Goal: Information Seeking & Learning: Learn about a topic

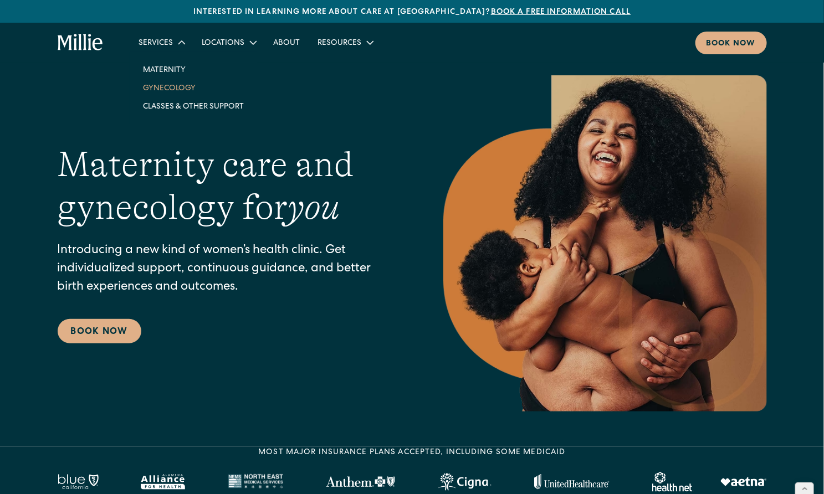
click at [162, 91] on link "Gynecology" at bounding box center [193, 88] width 119 height 18
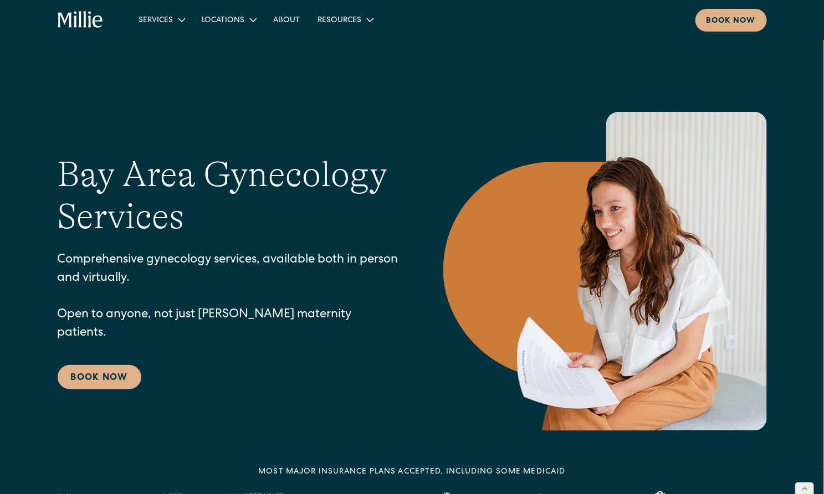
scroll to position [202, 0]
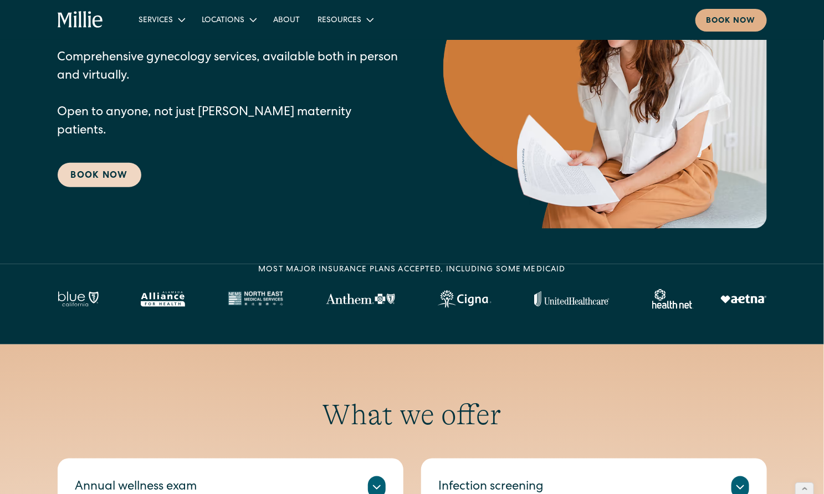
click at [90, 167] on link "Book Now" at bounding box center [100, 175] width 84 height 24
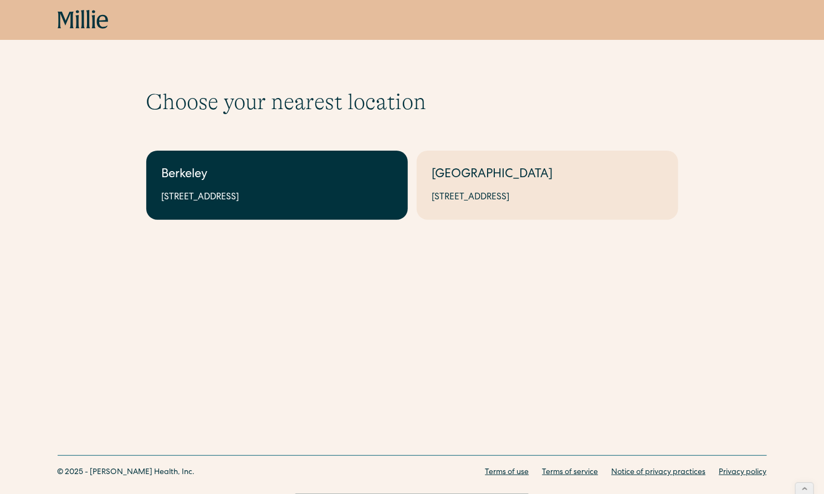
click at [341, 201] on div "2999 Regent St, Suite 524, Berkeley, CA 94705" at bounding box center [277, 197] width 231 height 13
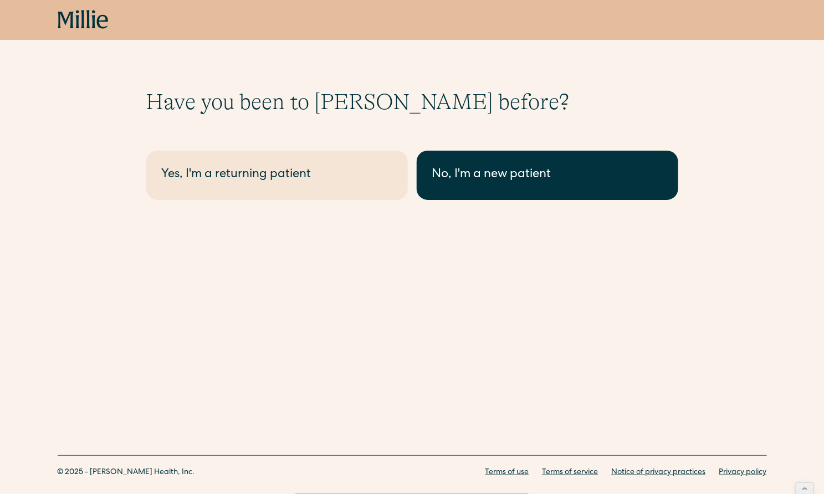
click at [533, 163] on link "No, I'm a new patient" at bounding box center [548, 175] width 262 height 49
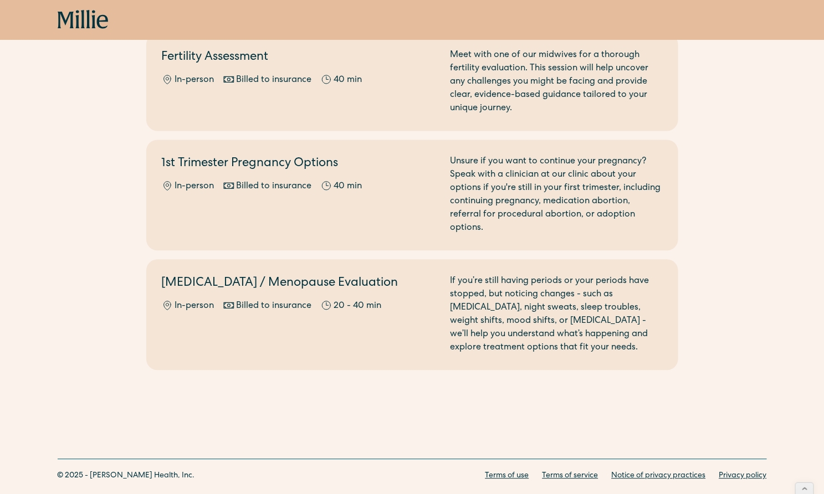
scroll to position [855, 0]
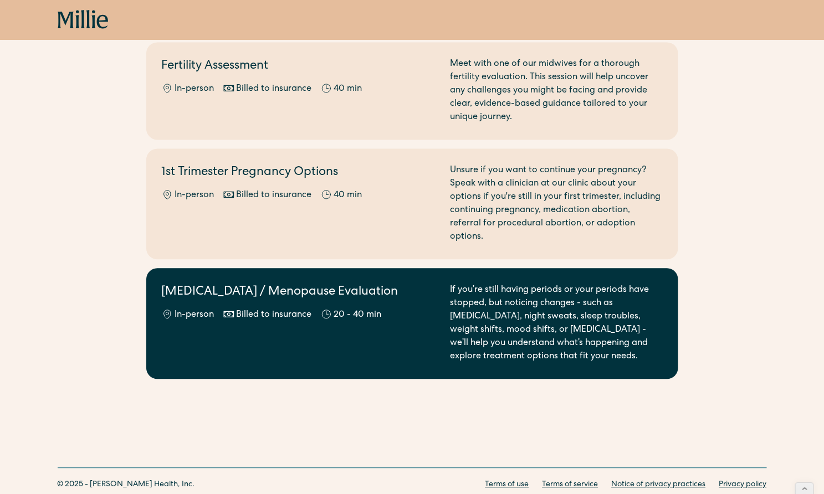
click at [377, 284] on h2 "Perimenopause / Menopause Evaluation" at bounding box center [299, 293] width 275 height 18
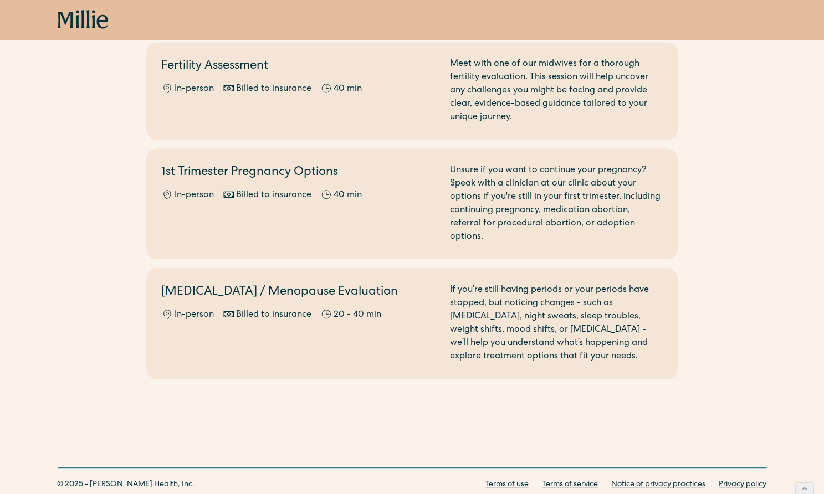
click at [78, 22] on icon at bounding box center [83, 20] width 51 height 20
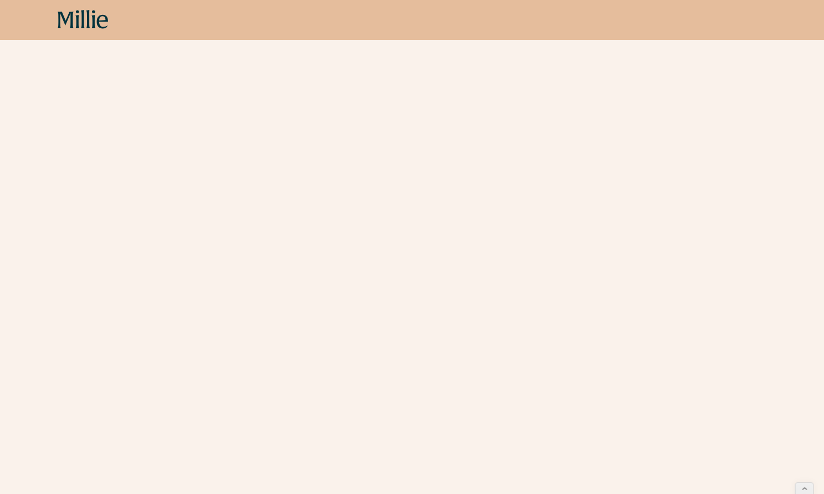
scroll to position [308, 0]
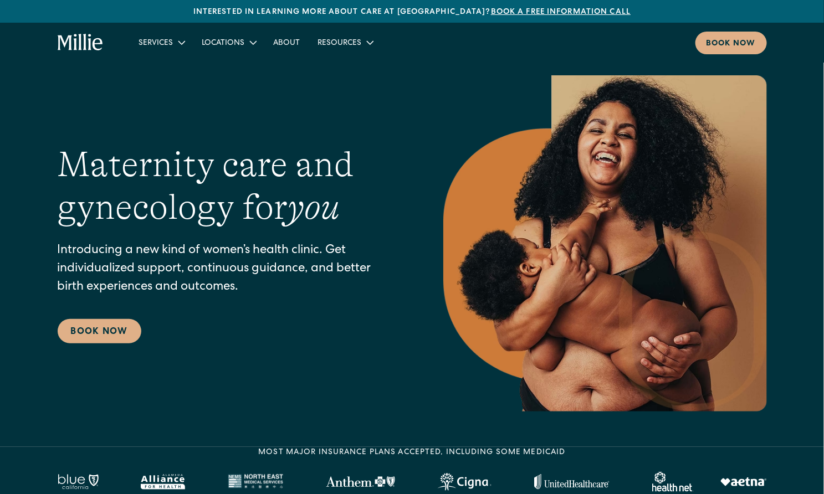
click at [222, 93] on div "Maternity care and gynecology for you Introducing a new kind of women’s health …" at bounding box center [412, 243] width 709 height 336
click at [173, 92] on link "Gynecology" at bounding box center [193, 88] width 119 height 18
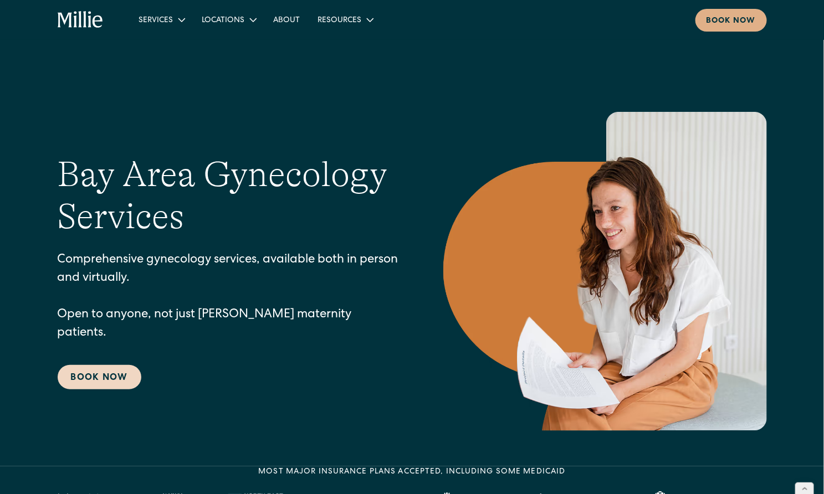
click at [109, 376] on link "Book Now" at bounding box center [100, 377] width 84 height 24
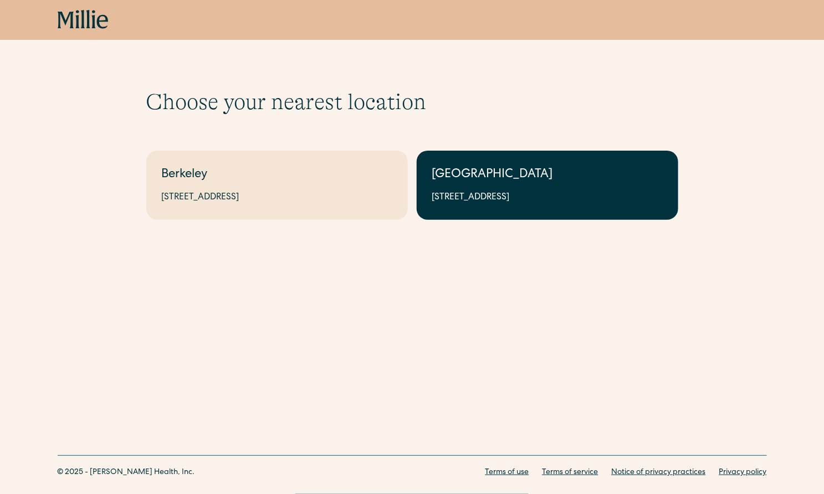
click at [499, 211] on link "South Bay 1471 Saratoga Ave, Suite 101, San Jose, CA 95129" at bounding box center [548, 185] width 262 height 69
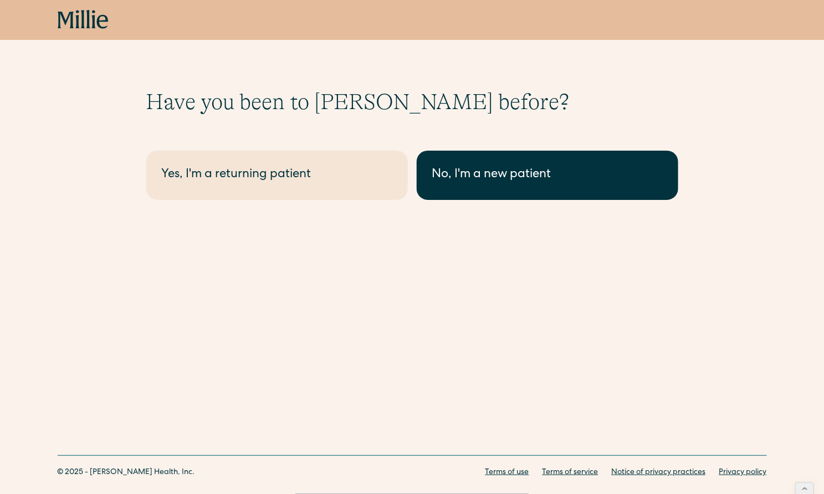
click at [467, 186] on link "No, I'm a new patient" at bounding box center [548, 175] width 262 height 49
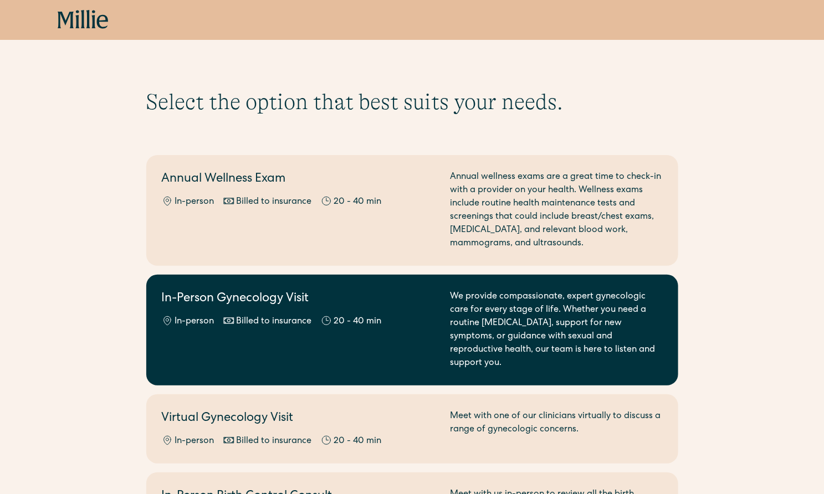
scroll to position [864, 0]
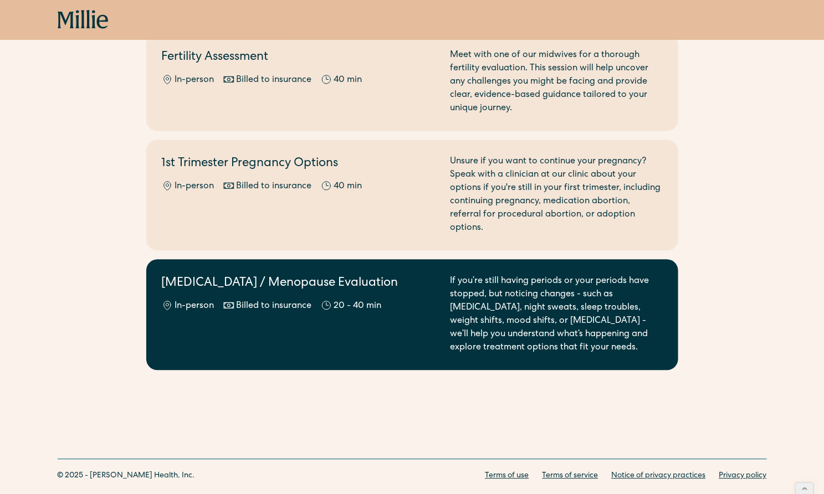
click at [307, 293] on div "Perimenopause / Menopause Evaluation In-person Billed to insurance 20 - 40 min" at bounding box center [299, 315] width 275 height 80
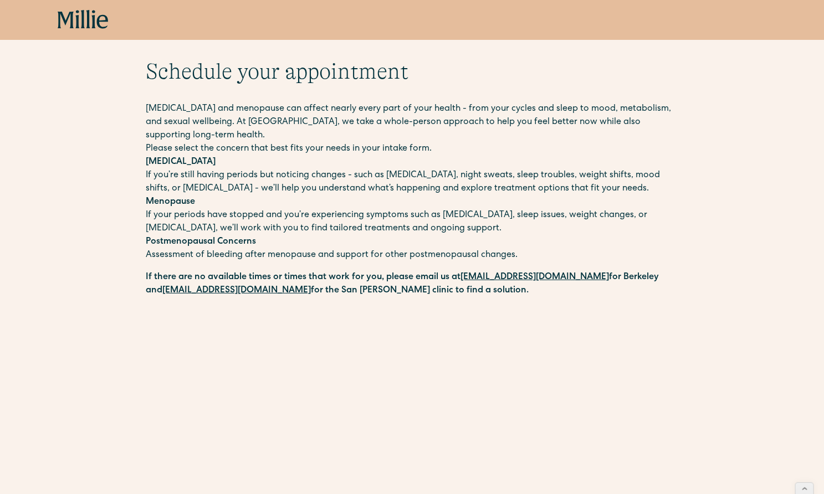
scroll to position [31, 0]
click at [79, 18] on icon at bounding box center [83, 20] width 51 height 20
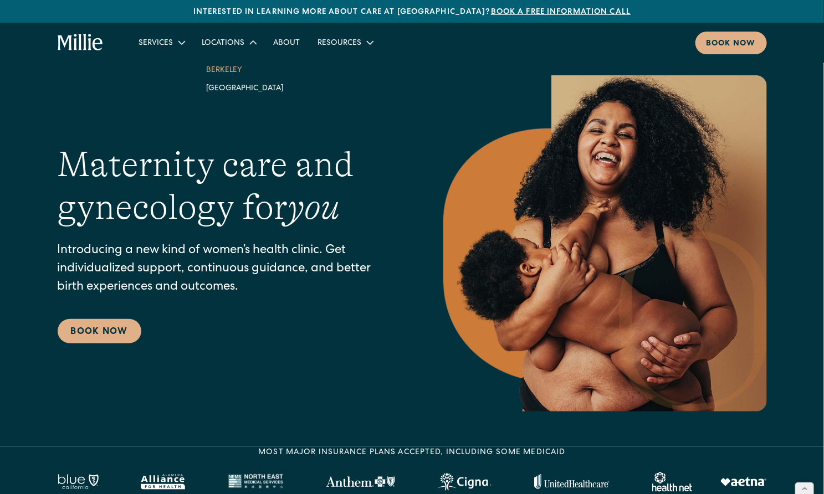
click at [231, 73] on link "Berkeley" at bounding box center [244, 69] width 95 height 18
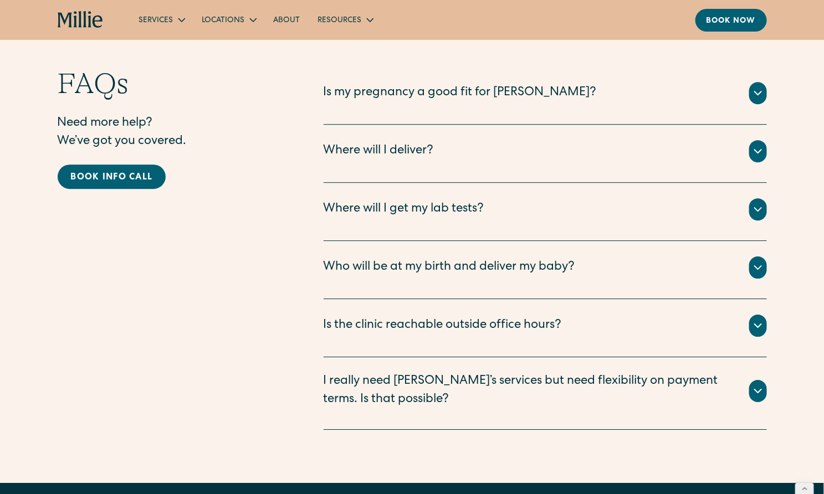
scroll to position [2812, 0]
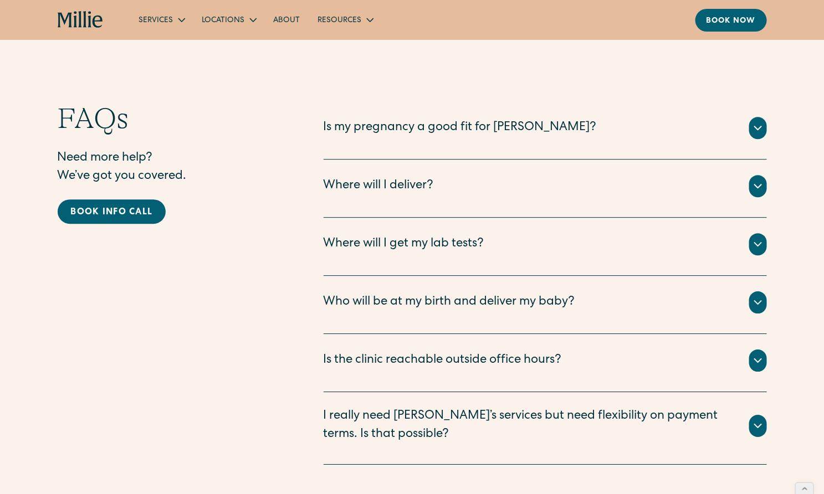
click at [409, 119] on div "Is my pregnancy a good fit for Millie?" at bounding box center [460, 128] width 273 height 18
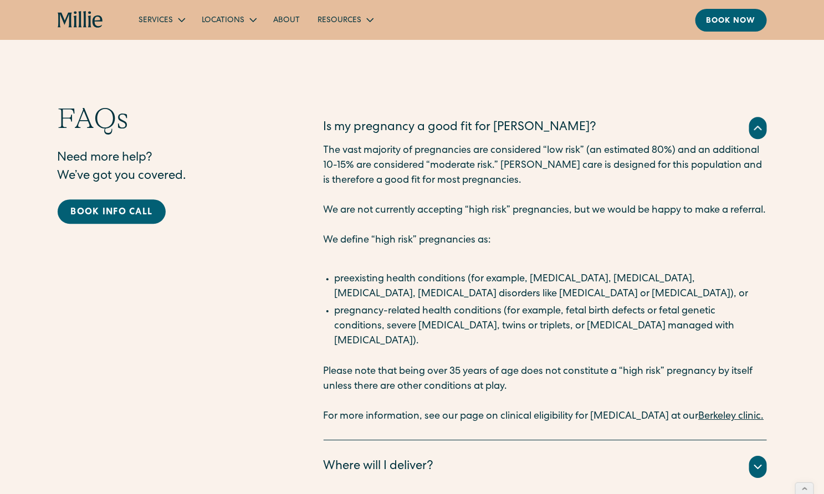
click at [715, 412] on link "Berkeley clinic." at bounding box center [731, 417] width 65 height 10
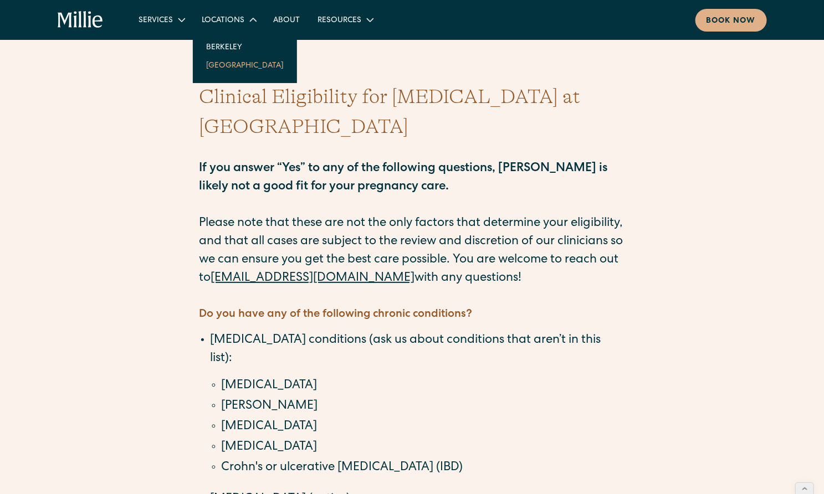
click at [224, 68] on link "[GEOGRAPHIC_DATA]" at bounding box center [244, 65] width 95 height 18
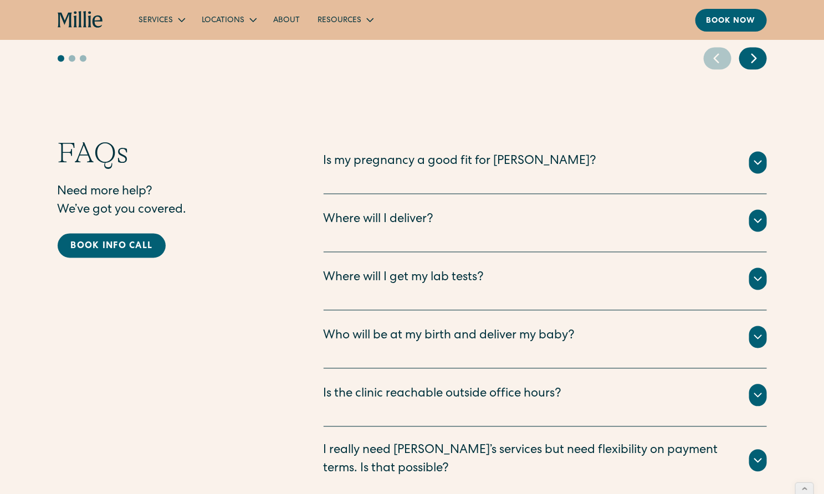
scroll to position [2325, 0]
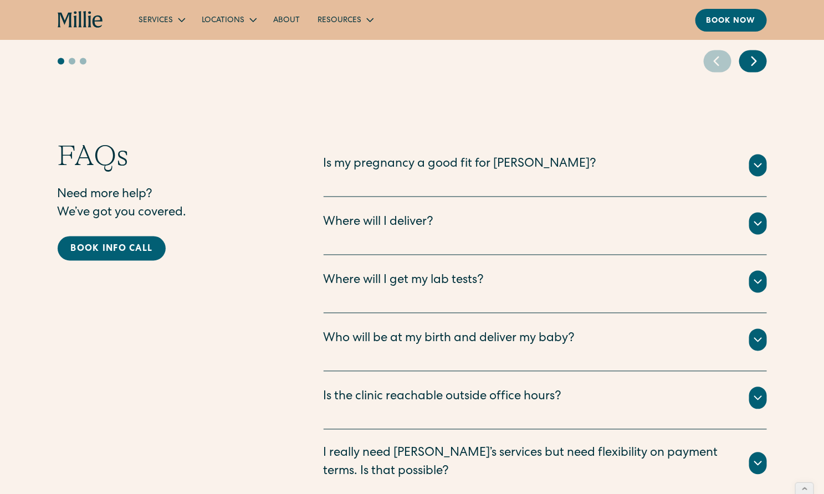
click at [490, 177] on div "The vast majority of pregnancies are considered “low risk” (an estimated 80%) a…" at bounding box center [545, 179] width 443 height 4
click at [490, 156] on div "Is my pregnancy a good fit for [PERSON_NAME]?" at bounding box center [460, 165] width 273 height 18
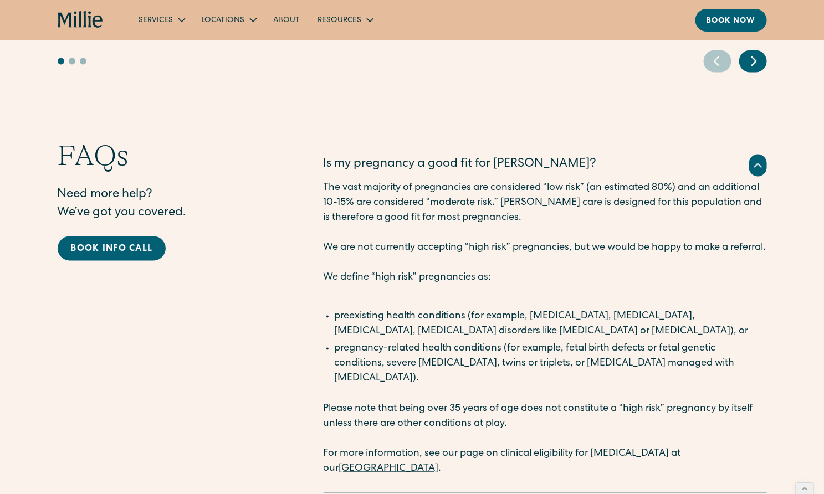
click at [439, 464] on link "South Bay clinic" at bounding box center [389, 469] width 100 height 10
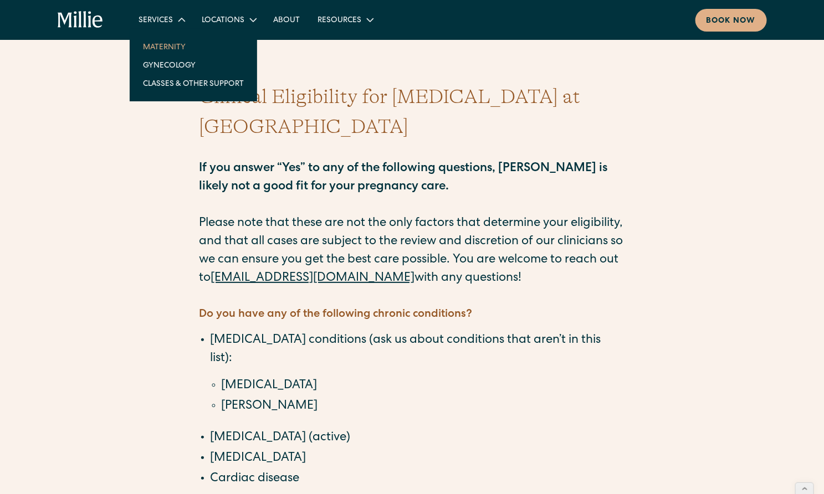
click at [180, 47] on link "Maternity" at bounding box center [193, 47] width 119 height 18
click at [164, 47] on link "Maternity" at bounding box center [193, 47] width 119 height 18
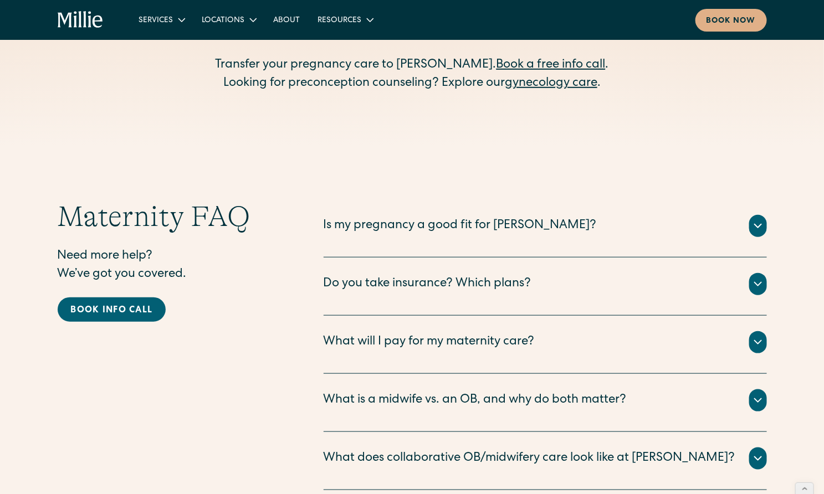
scroll to position [3563, 0]
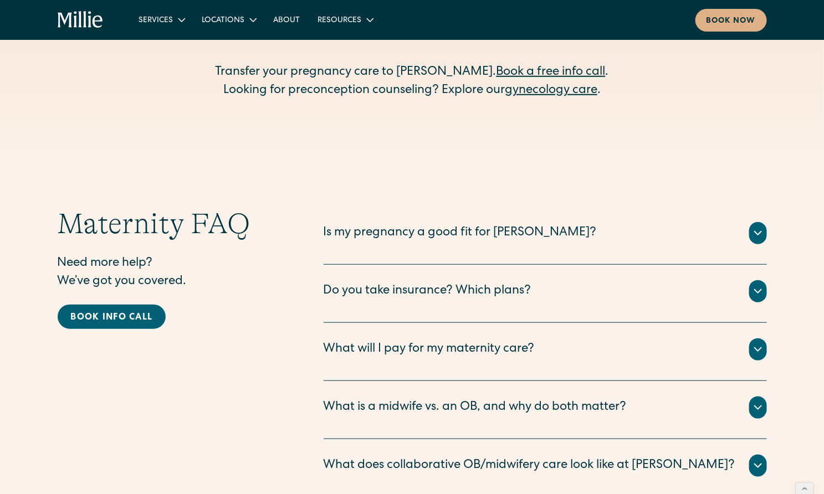
click at [406, 244] on div "The vast majority of pregnancies are considered “low risk” (an estimated 80%) a…" at bounding box center [545, 246] width 443 height 4
click at [394, 224] on div "Is my pregnancy a good fit for [PERSON_NAME]?" at bounding box center [460, 233] width 273 height 18
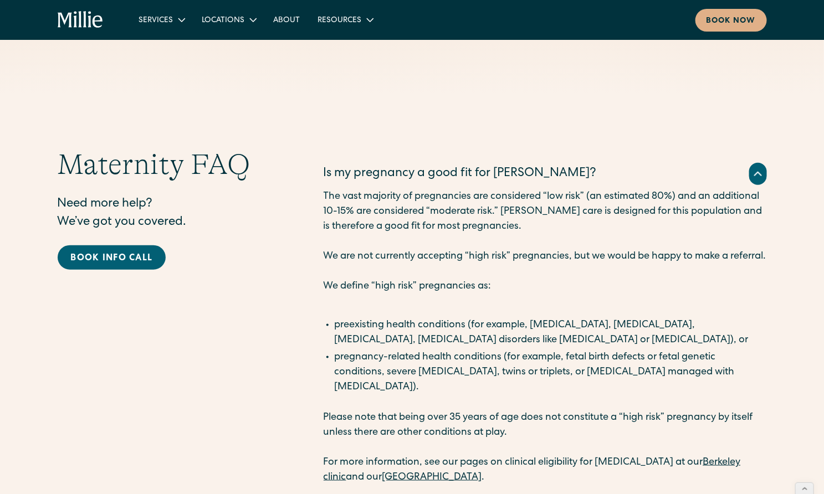
scroll to position [3627, 0]
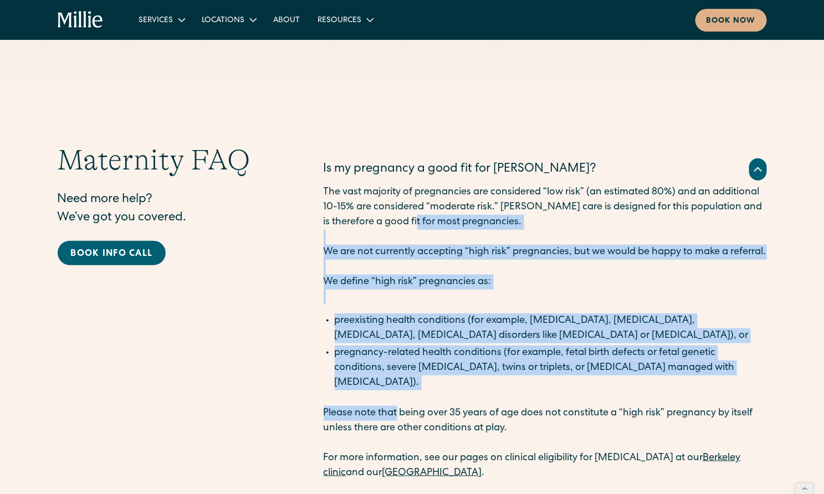
drag, startPoint x: 394, startPoint y: 156, endPoint x: 400, endPoint y: 358, distance: 201.8
click at [400, 358] on div "The vast majority of pregnancies are considered “low risk” (an estimated 80%) a…" at bounding box center [545, 333] width 443 height 296
click at [400, 406] on p "Please note that being over 35 years of age does not constitute a “high risk” p…" at bounding box center [545, 421] width 443 height 30
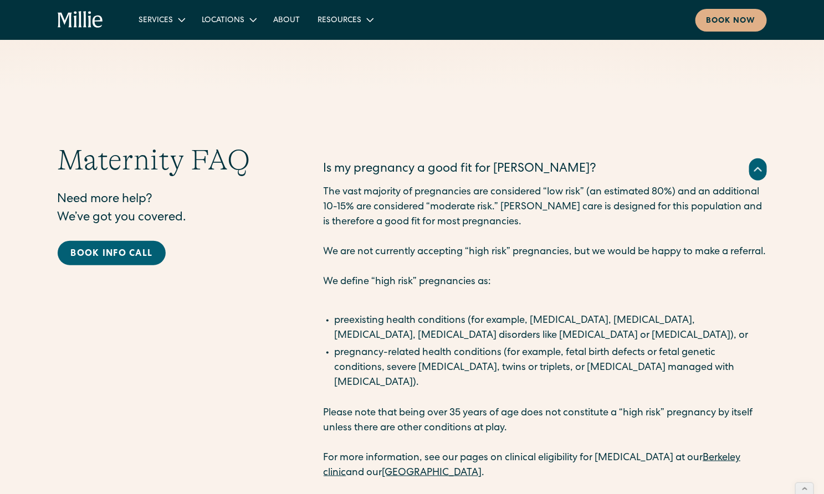
scroll to position [3634, 0]
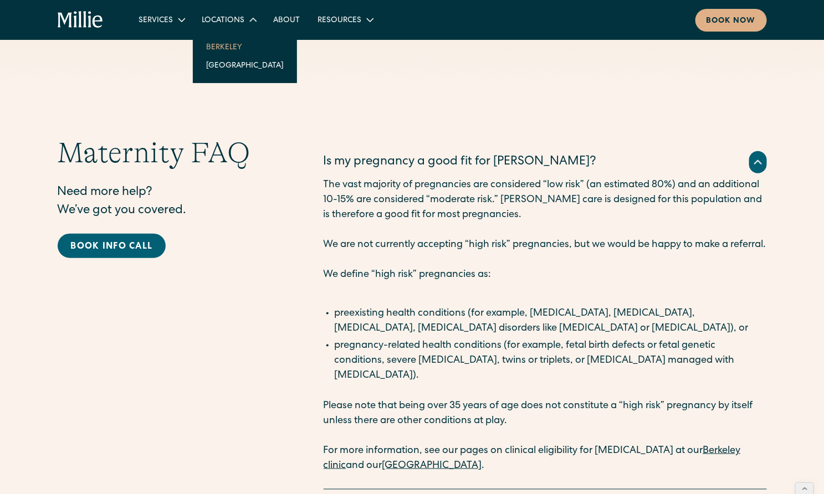
click at [225, 50] on link "Berkeley" at bounding box center [244, 47] width 95 height 18
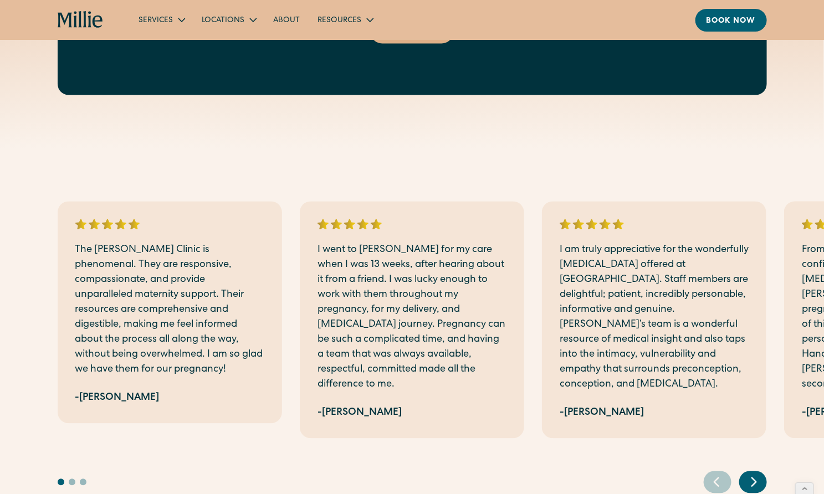
scroll to position [2688, 0]
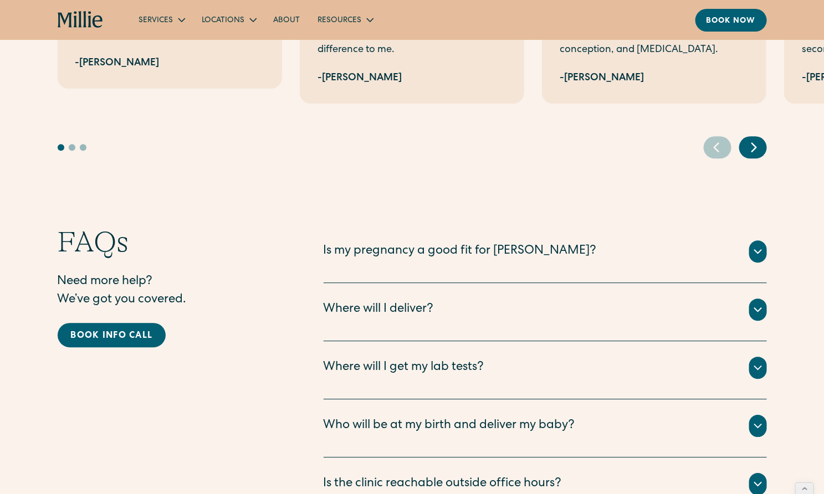
click at [404, 243] on div "Is my pregnancy a good fit for [PERSON_NAME]?" at bounding box center [460, 252] width 273 height 18
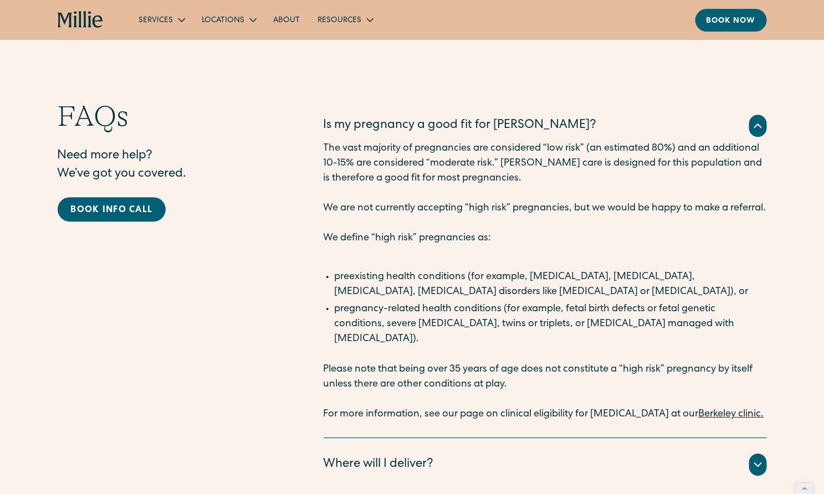
scroll to position [2816, 0]
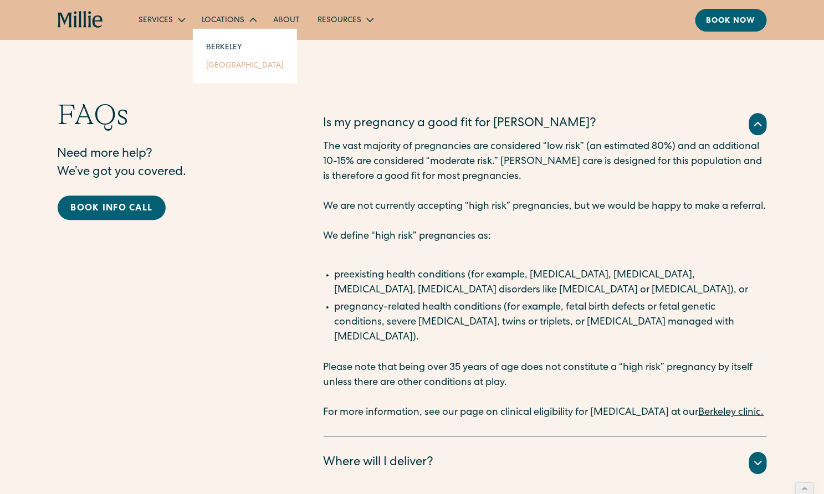
click at [227, 63] on link "[GEOGRAPHIC_DATA]" at bounding box center [244, 65] width 95 height 18
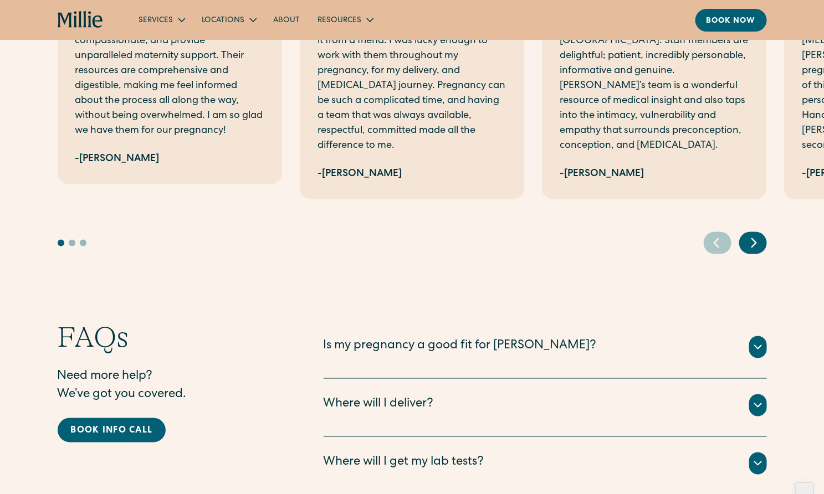
scroll to position [2140, 0]
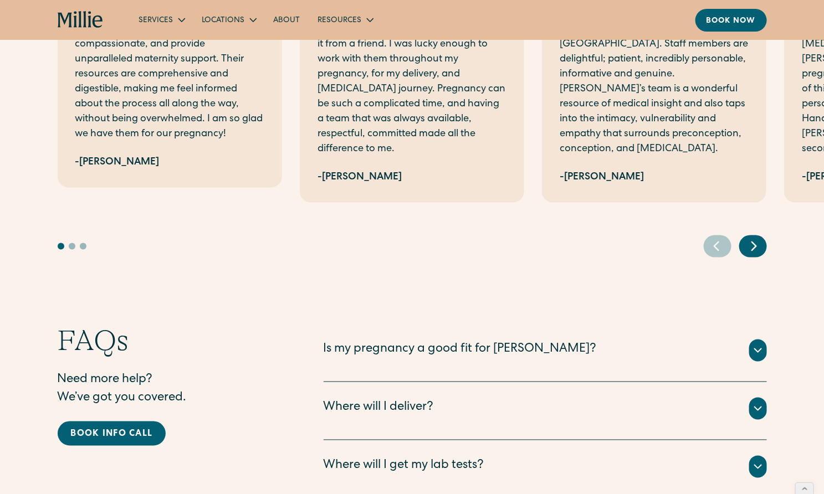
click at [416, 341] on div "Is my pregnancy a good fit for [PERSON_NAME]?" at bounding box center [460, 350] width 273 height 18
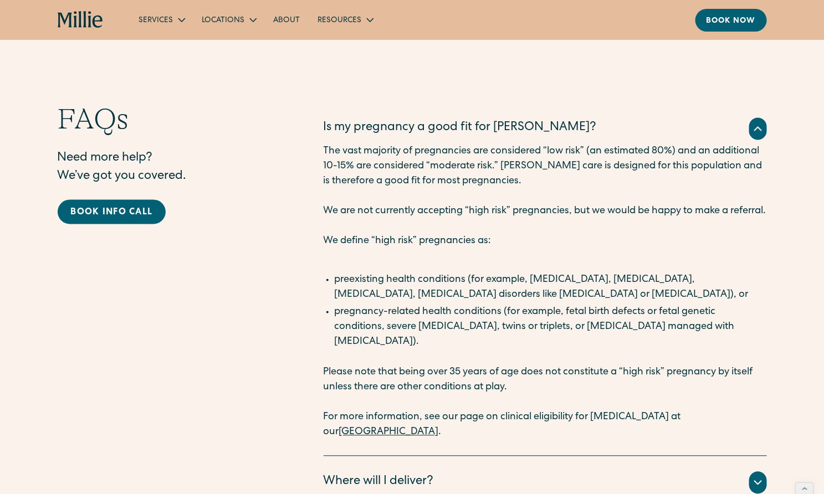
scroll to position [2363, 0]
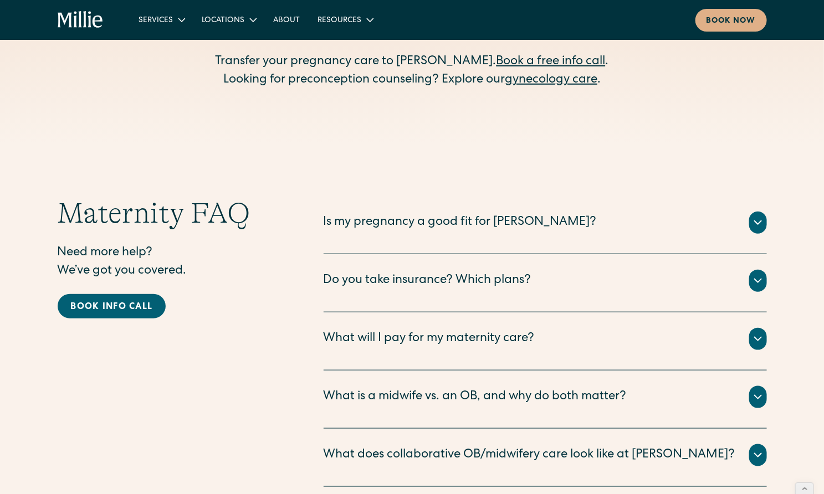
scroll to position [3584, 0]
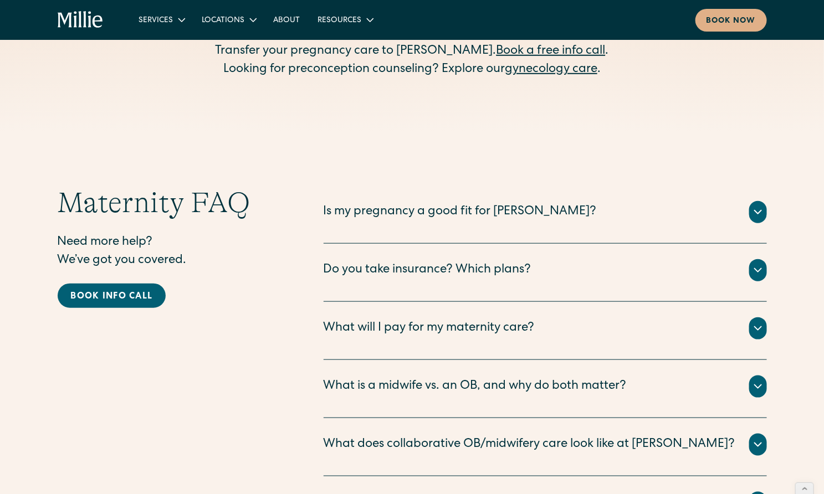
click at [452, 203] on div "Is my pregnancy a good fit for [PERSON_NAME]?" at bounding box center [460, 212] width 273 height 18
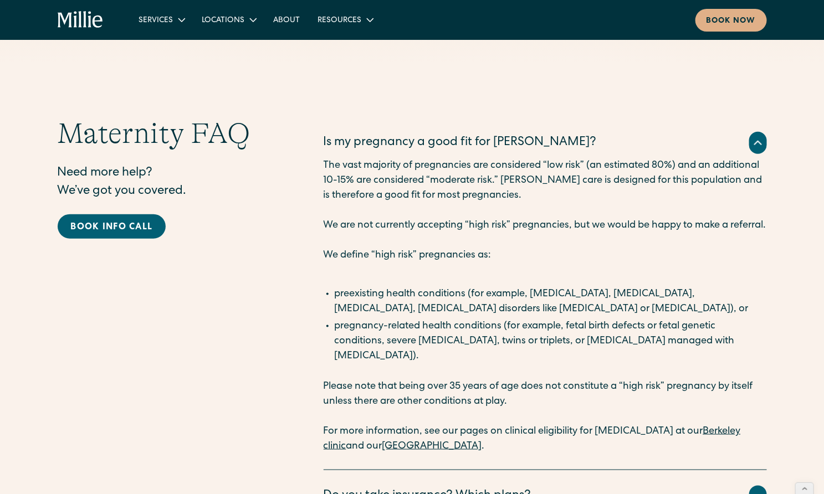
scroll to position [3657, 0]
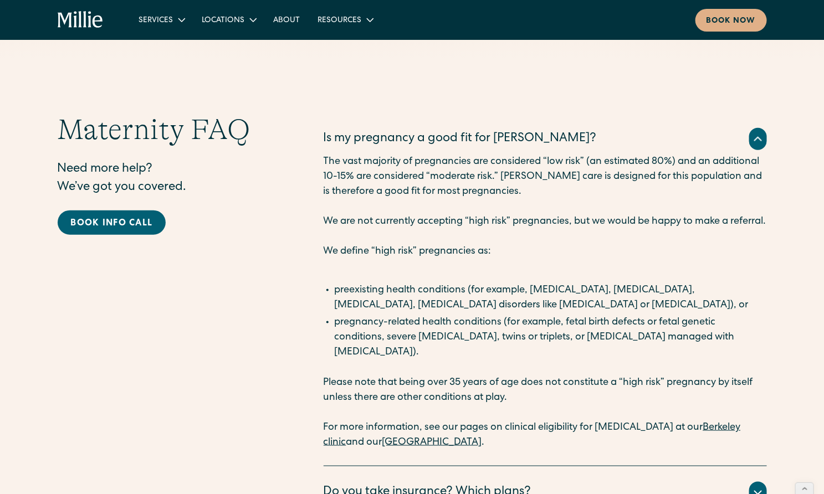
click at [714, 423] on link "Berkeley clinic" at bounding box center [532, 435] width 417 height 25
